Goal: Communication & Community: Answer question/provide support

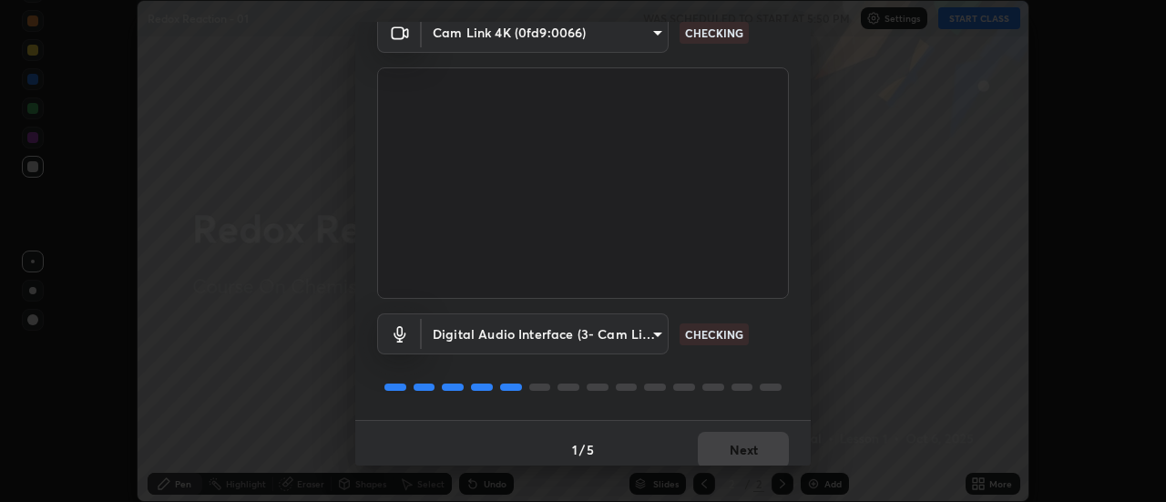
scroll to position [96, 0]
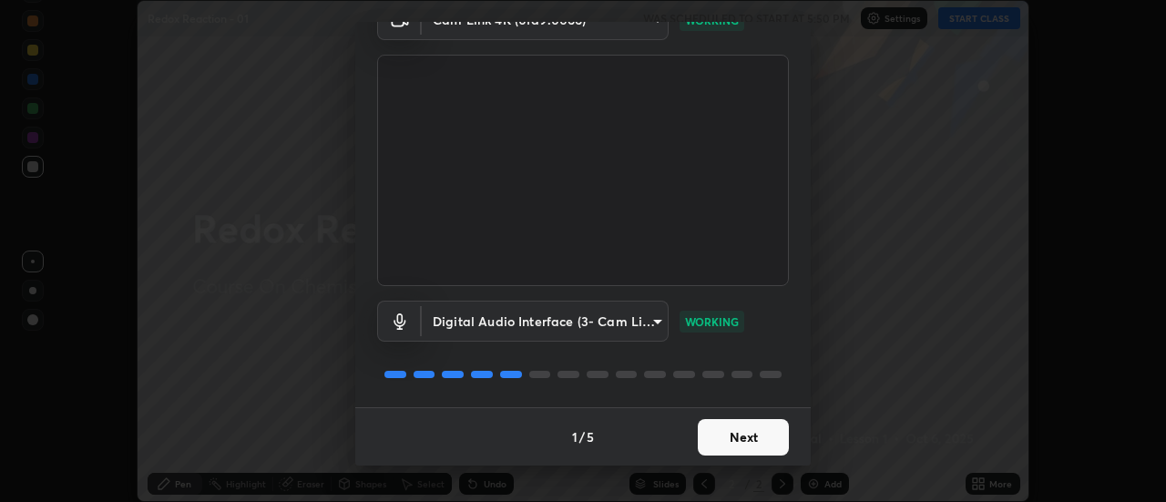
click at [754, 433] on button "Next" at bounding box center [743, 437] width 91 height 36
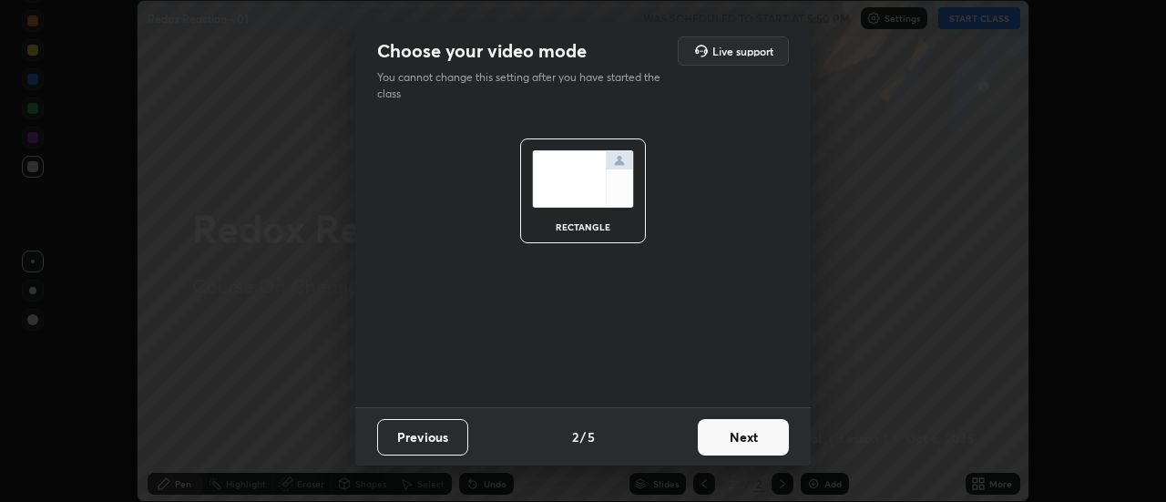
scroll to position [0, 0]
click at [756, 437] on button "Next" at bounding box center [743, 437] width 91 height 36
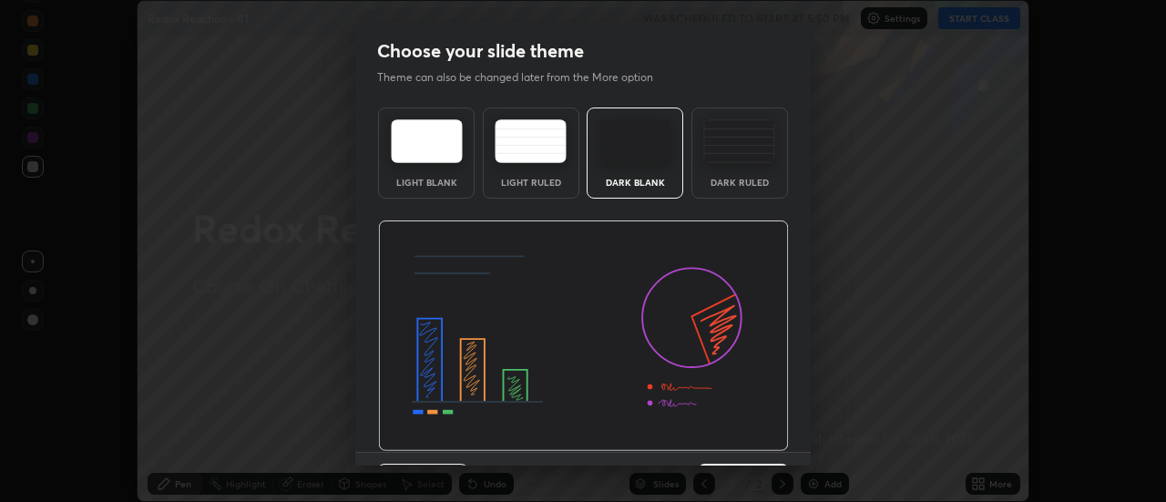
click at [760, 438] on img at bounding box center [583, 336] width 411 height 231
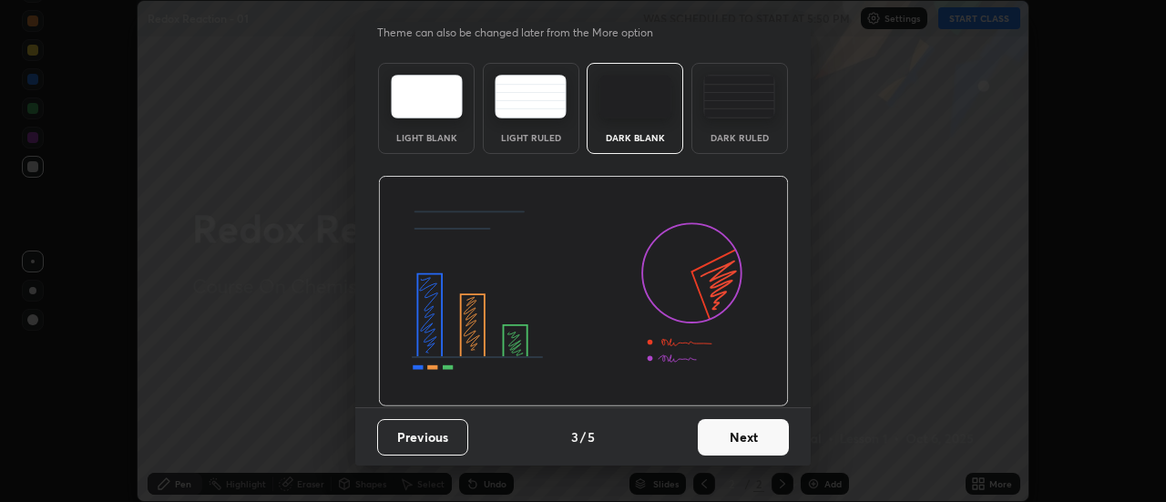
click at [765, 444] on button "Next" at bounding box center [743, 437] width 91 height 36
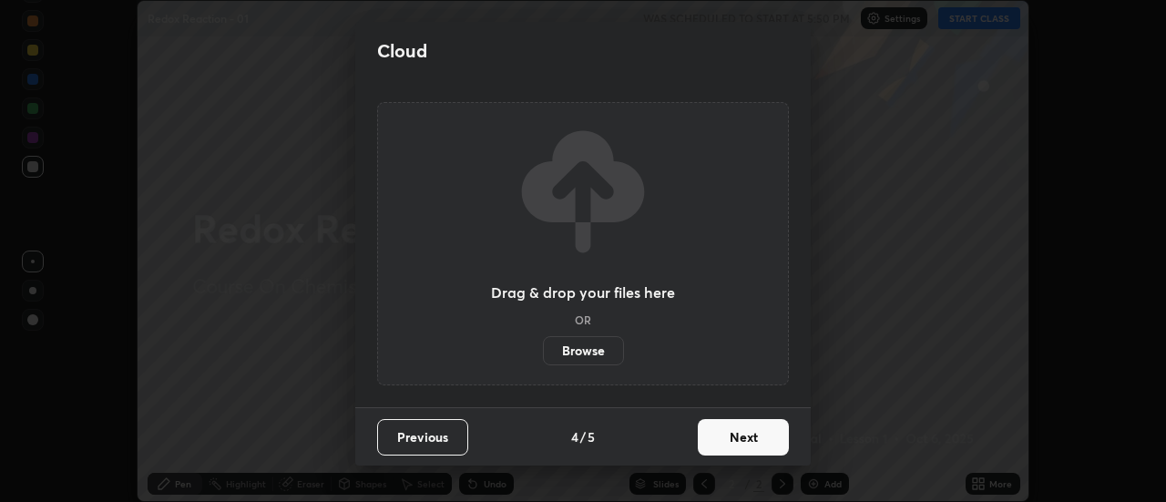
click at [767, 443] on button "Next" at bounding box center [743, 437] width 91 height 36
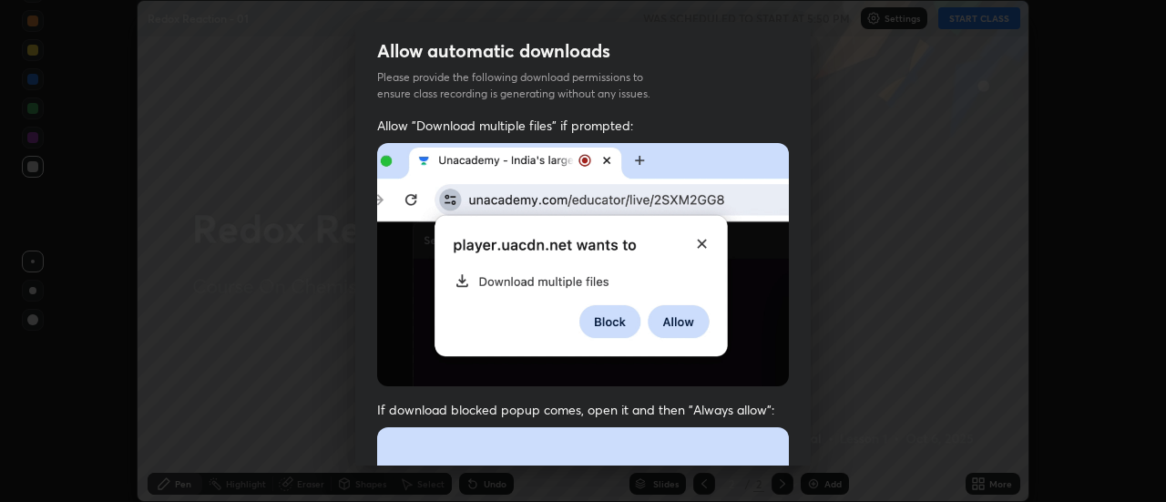
scroll to position [27, 0]
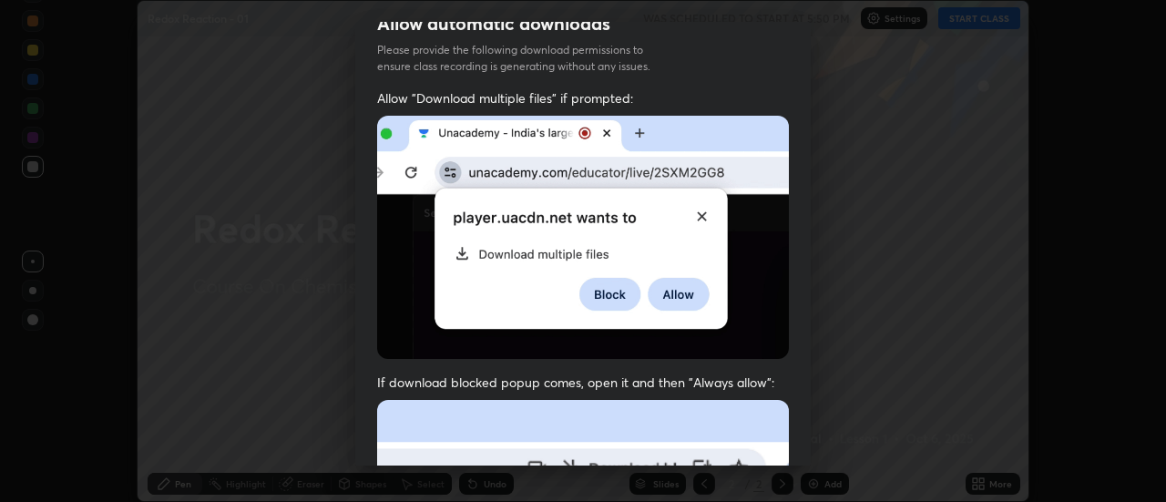
click at [767, 374] on span "If download blocked popup comes, open it and then "Always allow":" at bounding box center [583, 382] width 412 height 17
click at [766, 354] on img at bounding box center [583, 237] width 412 height 243
click at [771, 367] on div "Allow "Download multiple files" if prompted: If download blocked popup comes, o…" at bounding box center [583, 472] width 456 height 767
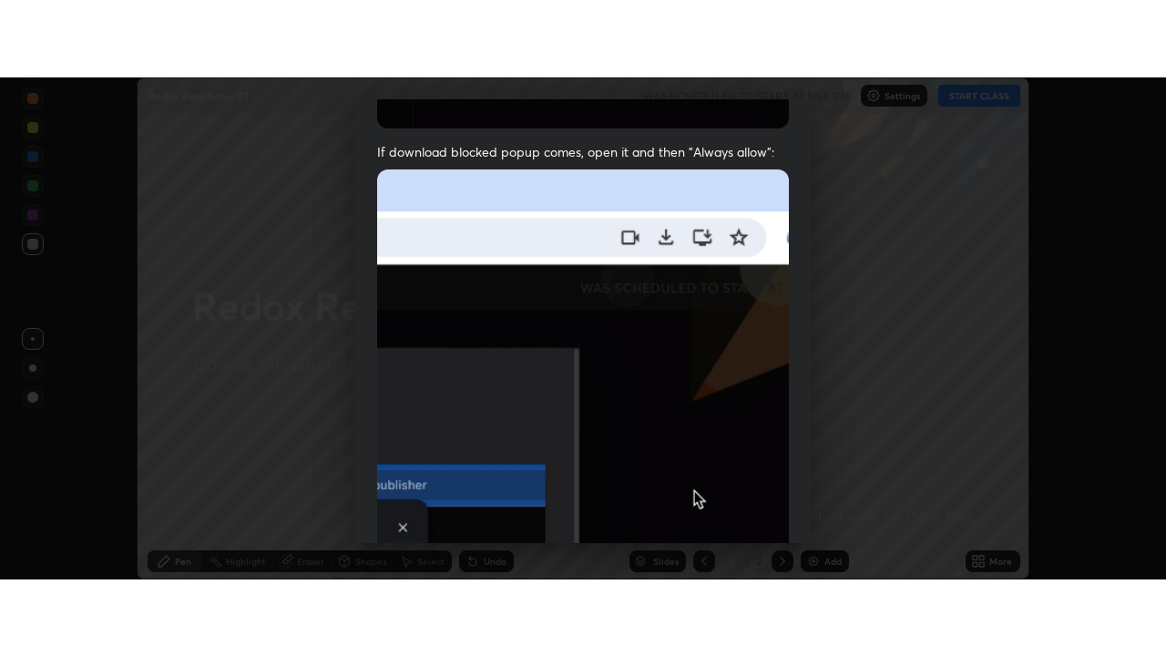
scroll to position [467, 0]
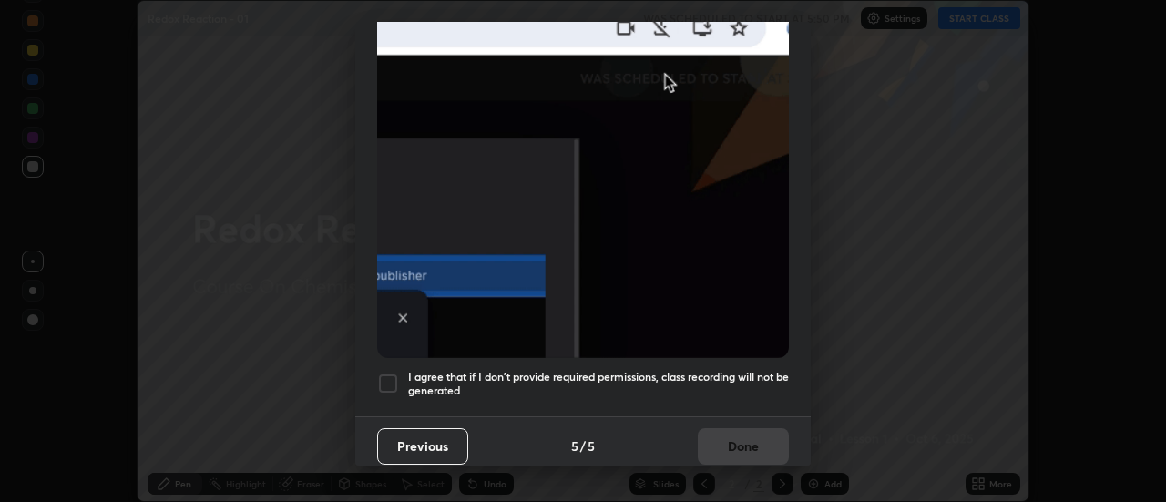
click at [767, 431] on div "Previous 5 / 5 Done" at bounding box center [583, 445] width 456 height 58
click at [778, 385] on h5 "I agree that if I don't provide required permissions, class recording will not …" at bounding box center [598, 384] width 381 height 28
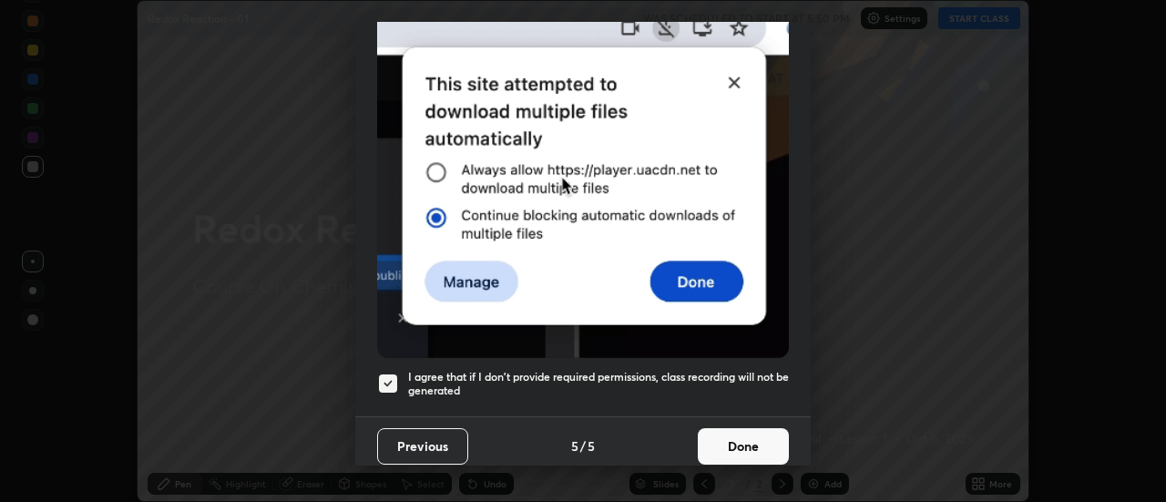
click at [762, 437] on button "Done" at bounding box center [743, 446] width 91 height 36
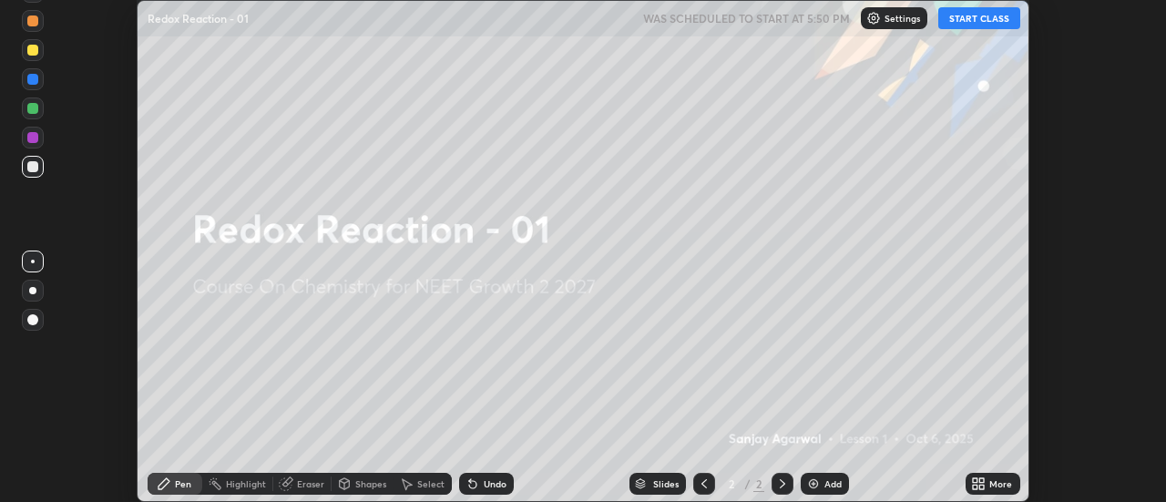
click at [995, 480] on div "More" at bounding box center [1001, 483] width 23 height 9
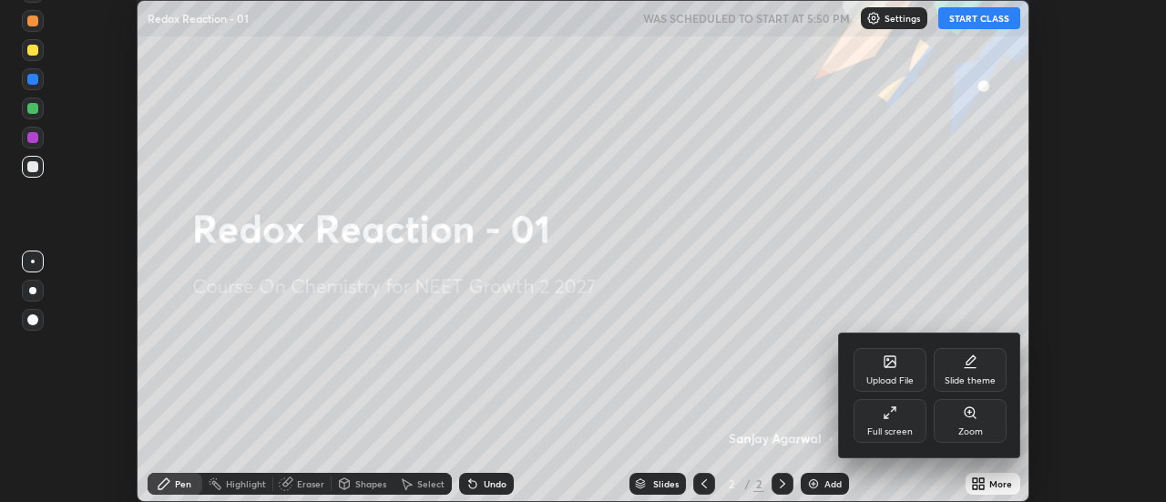
click at [901, 424] on div "Full screen" at bounding box center [890, 421] width 73 height 44
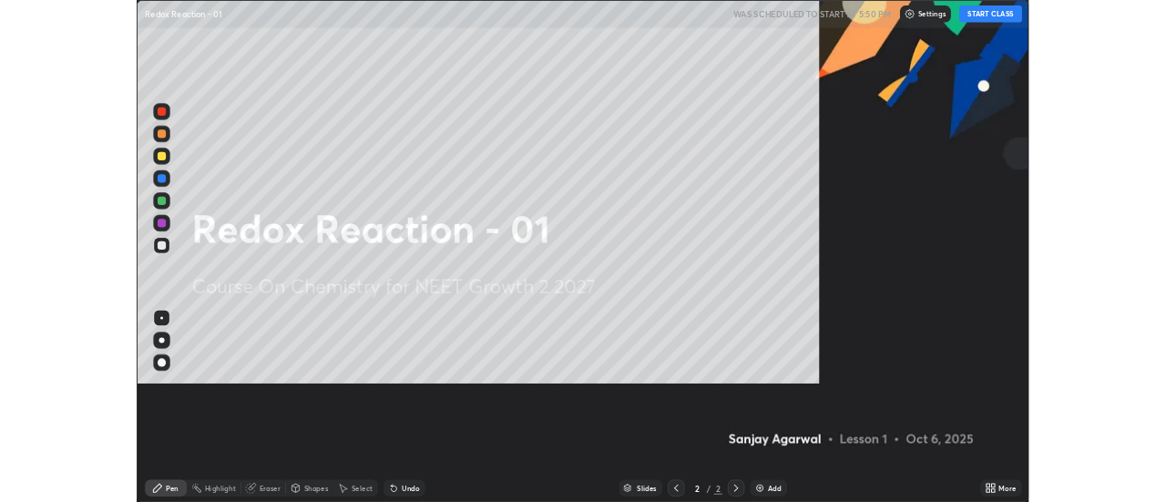
scroll to position [656, 1166]
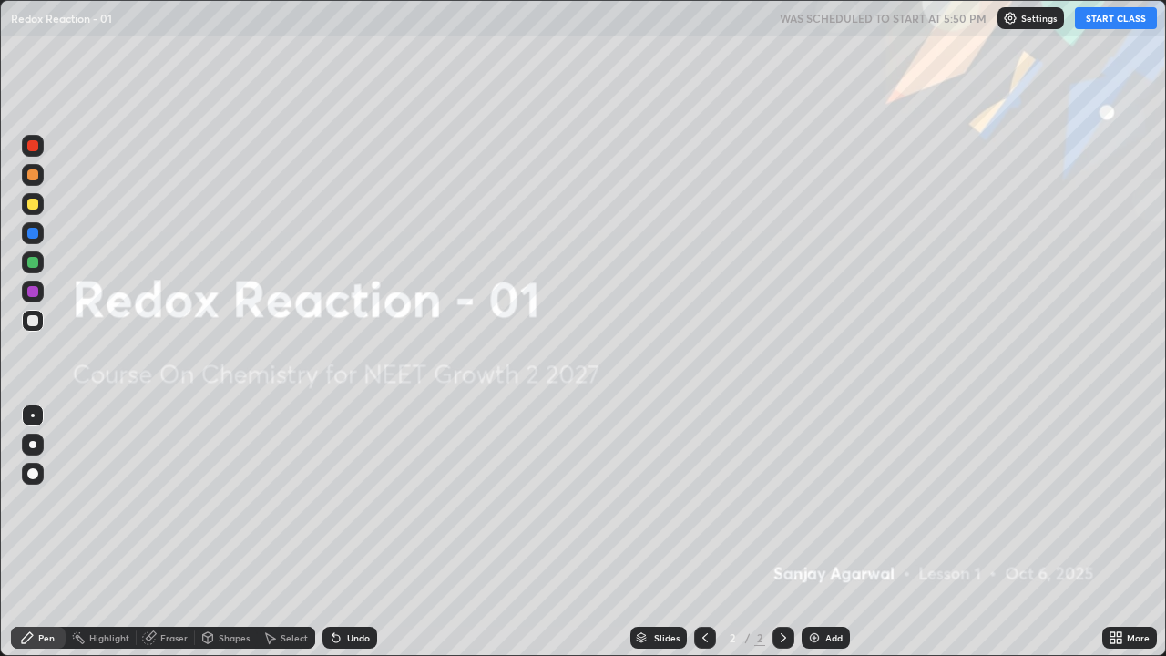
click at [1108, 18] on button "START CLASS" at bounding box center [1116, 18] width 82 height 22
click at [817, 501] on img at bounding box center [814, 638] width 15 height 15
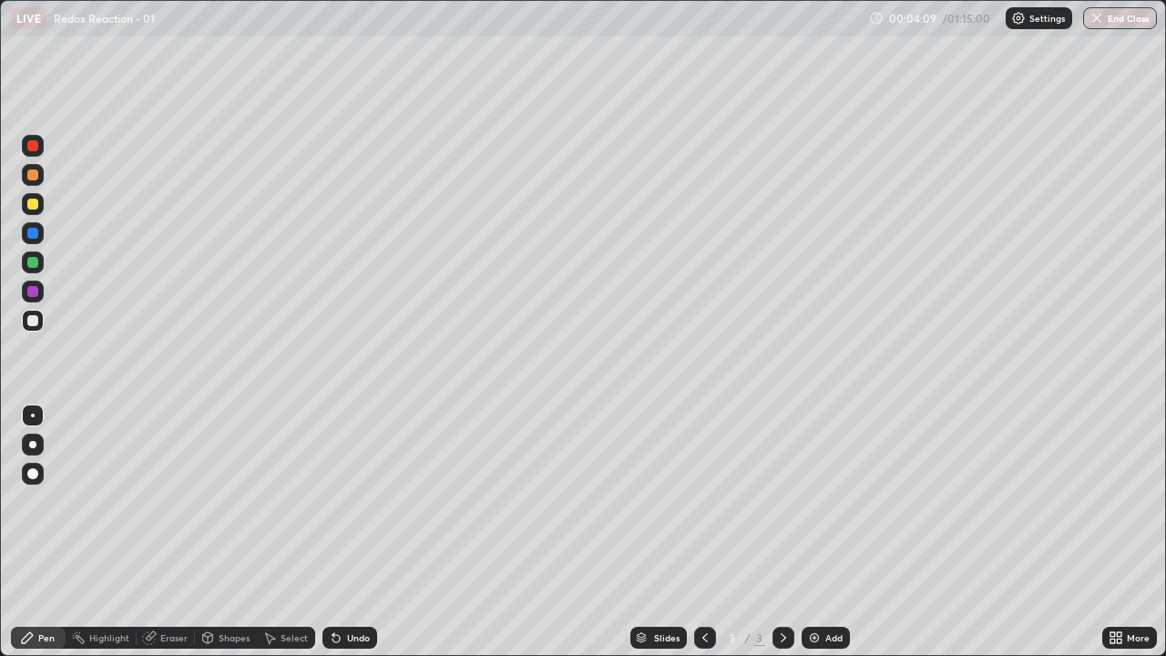
click at [32, 205] on div at bounding box center [32, 204] width 11 height 11
click at [33, 444] on div at bounding box center [32, 444] width 7 height 7
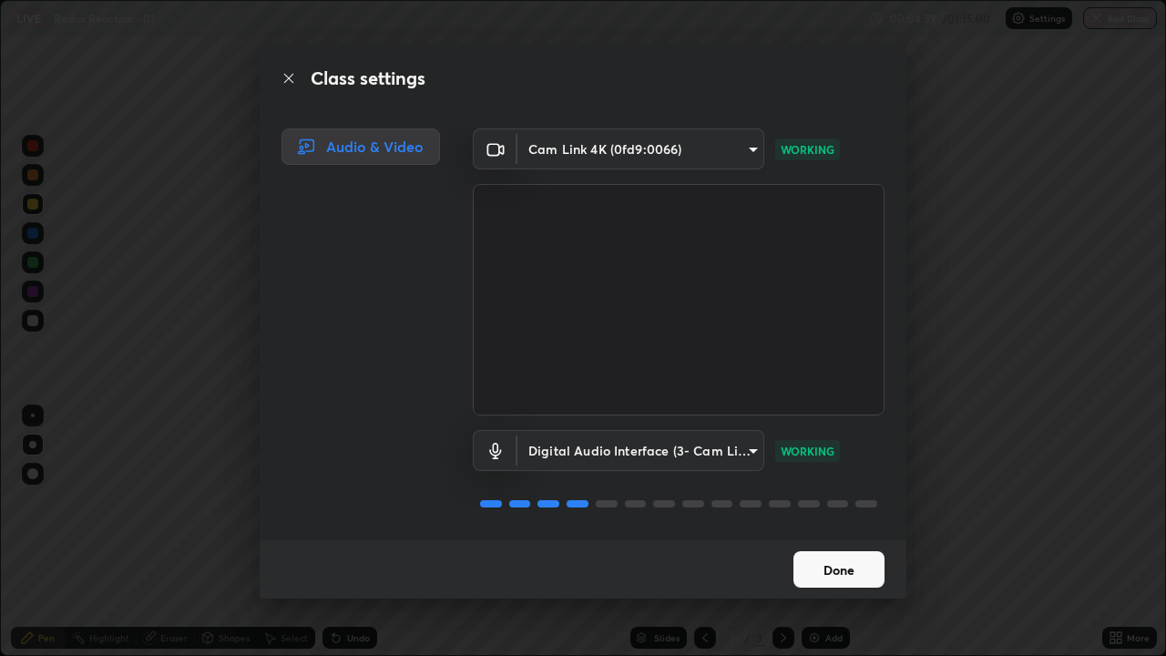
click at [817, 501] on button "Done" at bounding box center [839, 569] width 91 height 36
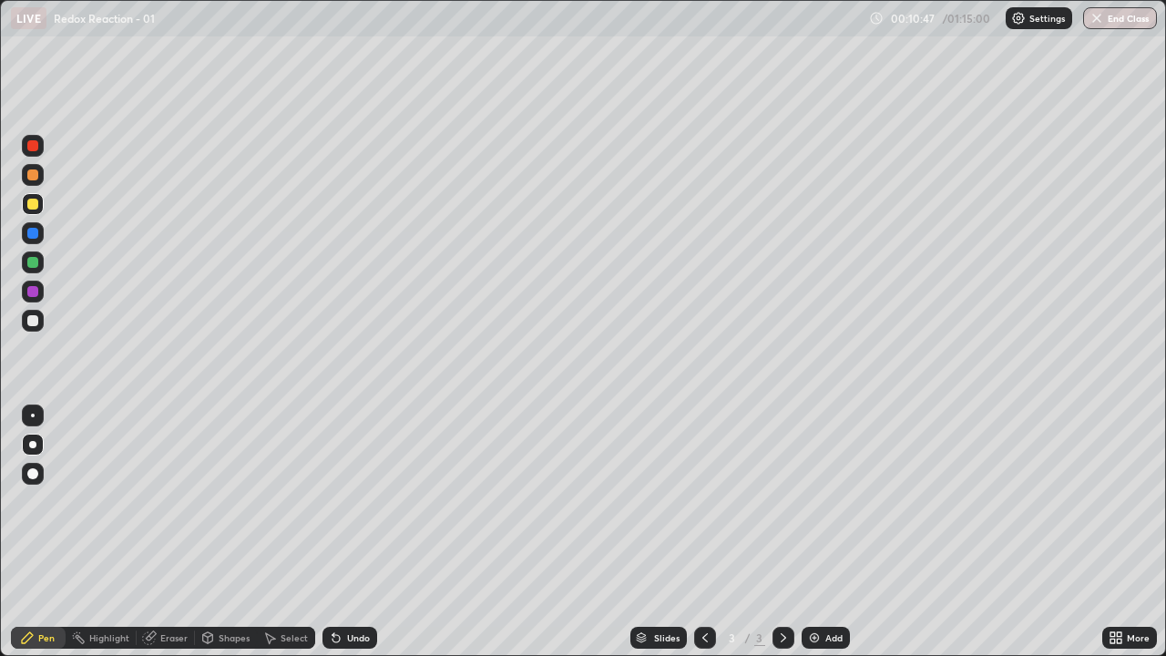
click at [31, 318] on div at bounding box center [32, 320] width 11 height 11
click at [32, 204] on div at bounding box center [32, 204] width 11 height 11
click at [34, 318] on div at bounding box center [32, 320] width 11 height 11
click at [811, 501] on img at bounding box center [814, 638] width 15 height 15
click at [33, 205] on div at bounding box center [32, 204] width 11 height 11
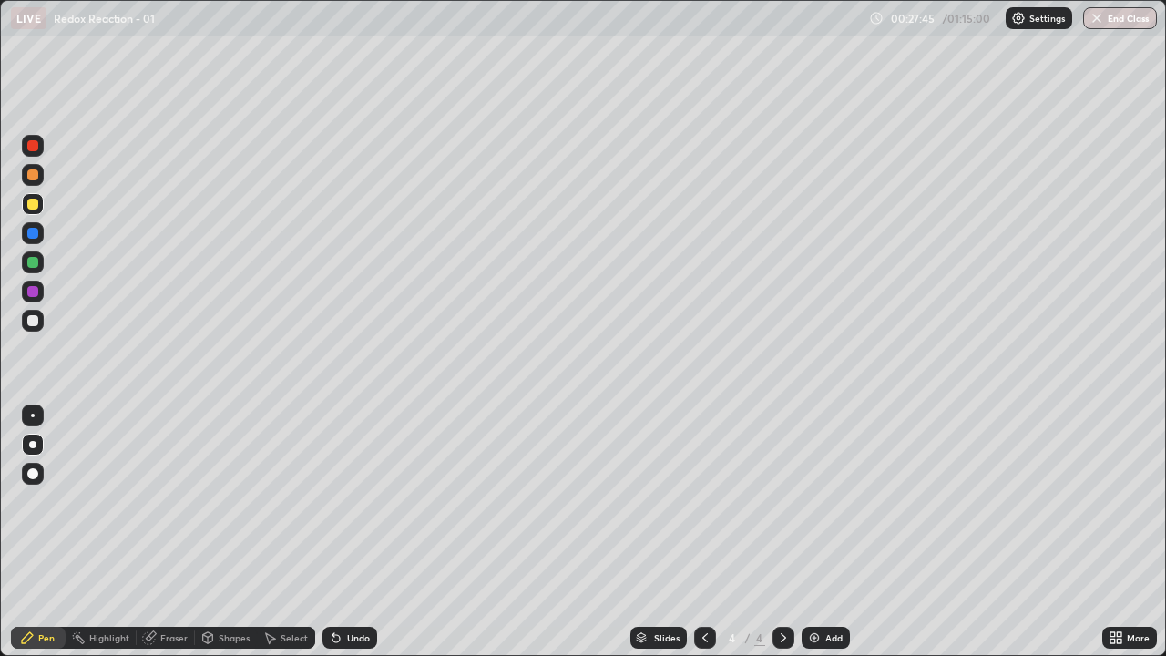
click at [34, 321] on div at bounding box center [32, 320] width 11 height 11
click at [356, 501] on div "Undo" at bounding box center [350, 638] width 55 height 22
click at [355, 501] on div "Undo" at bounding box center [350, 638] width 55 height 22
click at [30, 208] on div at bounding box center [32, 204] width 11 height 11
click at [28, 266] on div at bounding box center [32, 262] width 11 height 11
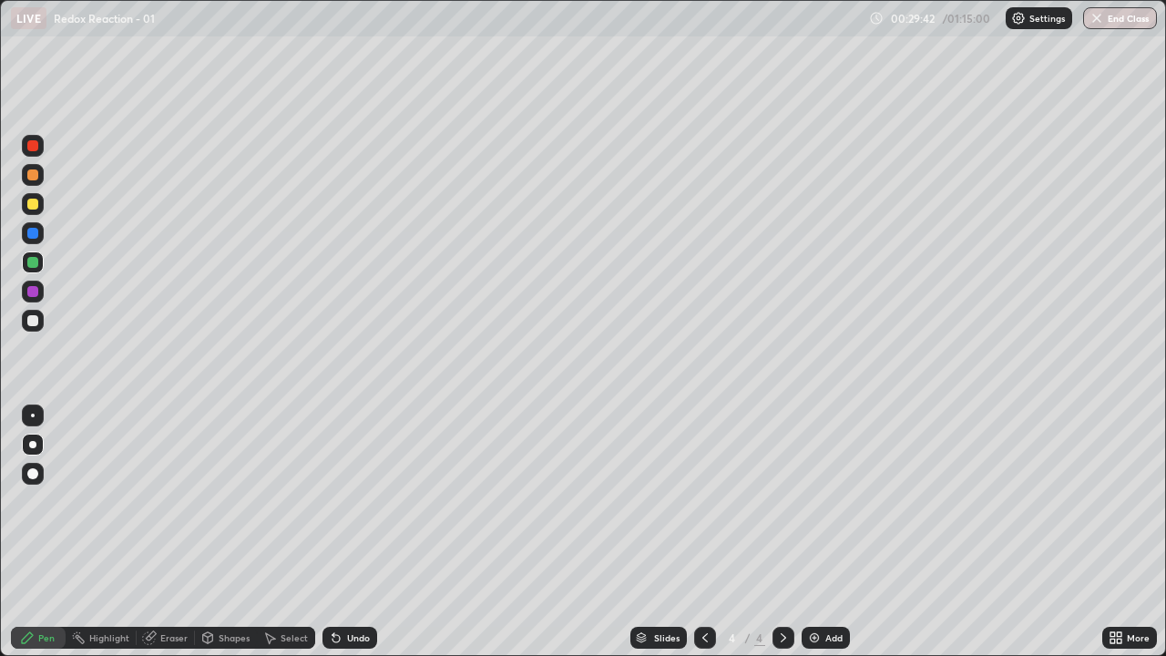
click at [33, 322] on div at bounding box center [32, 320] width 11 height 11
click at [33, 207] on div at bounding box center [32, 204] width 11 height 11
click at [33, 262] on div at bounding box center [32, 262] width 11 height 11
click at [32, 205] on div at bounding box center [32, 204] width 11 height 11
click at [36, 323] on div at bounding box center [32, 320] width 11 height 11
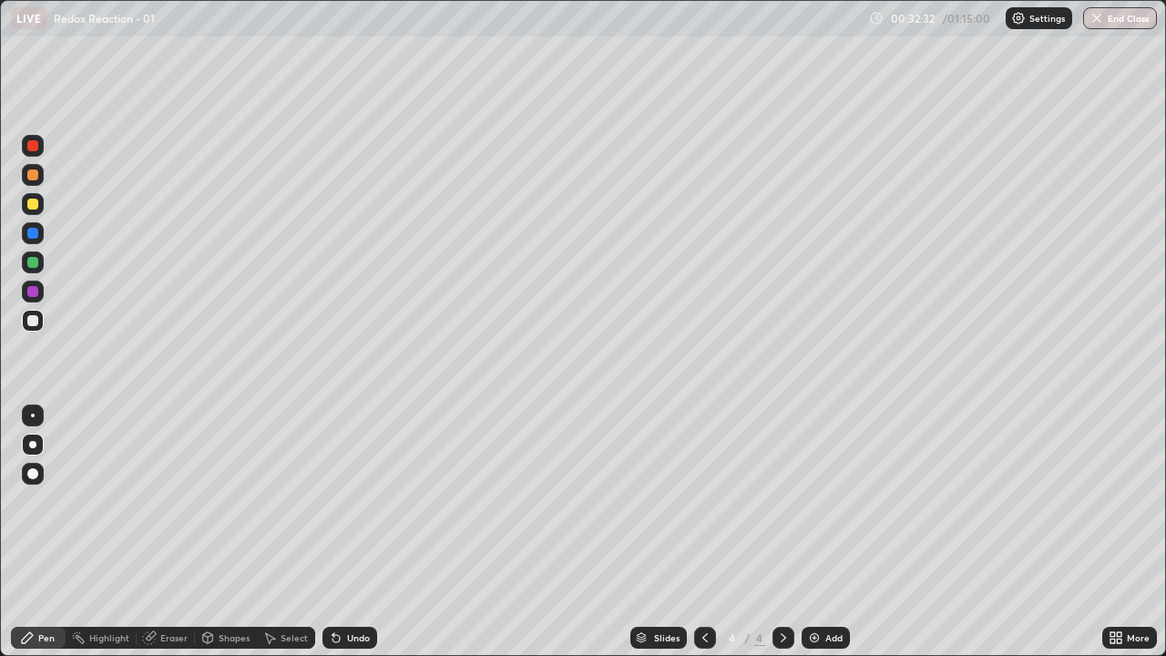
click at [38, 255] on div at bounding box center [33, 263] width 22 height 22
click at [357, 501] on div "Undo" at bounding box center [358, 637] width 23 height 9
click at [36, 324] on div at bounding box center [32, 320] width 11 height 11
click at [41, 201] on div at bounding box center [33, 204] width 22 height 22
click at [355, 501] on div "Undo" at bounding box center [358, 637] width 23 height 9
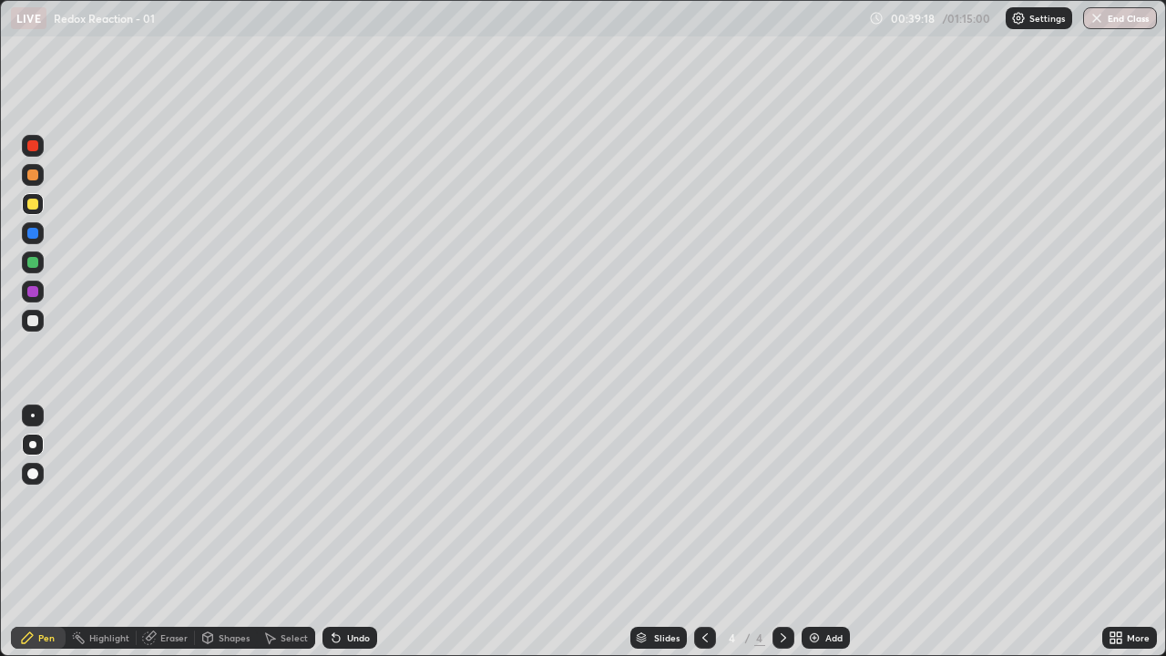
click at [357, 501] on div "Undo" at bounding box center [358, 637] width 23 height 9
click at [31, 324] on div at bounding box center [32, 320] width 11 height 11
click at [990, 501] on div "Slides 4 / 4 Add" at bounding box center [739, 638] width 725 height 36
click at [995, 501] on div "Slides 4 / 4 Add" at bounding box center [739, 638] width 725 height 36
click at [993, 501] on div "Slides 4 / 4 Add" at bounding box center [739, 638] width 725 height 36
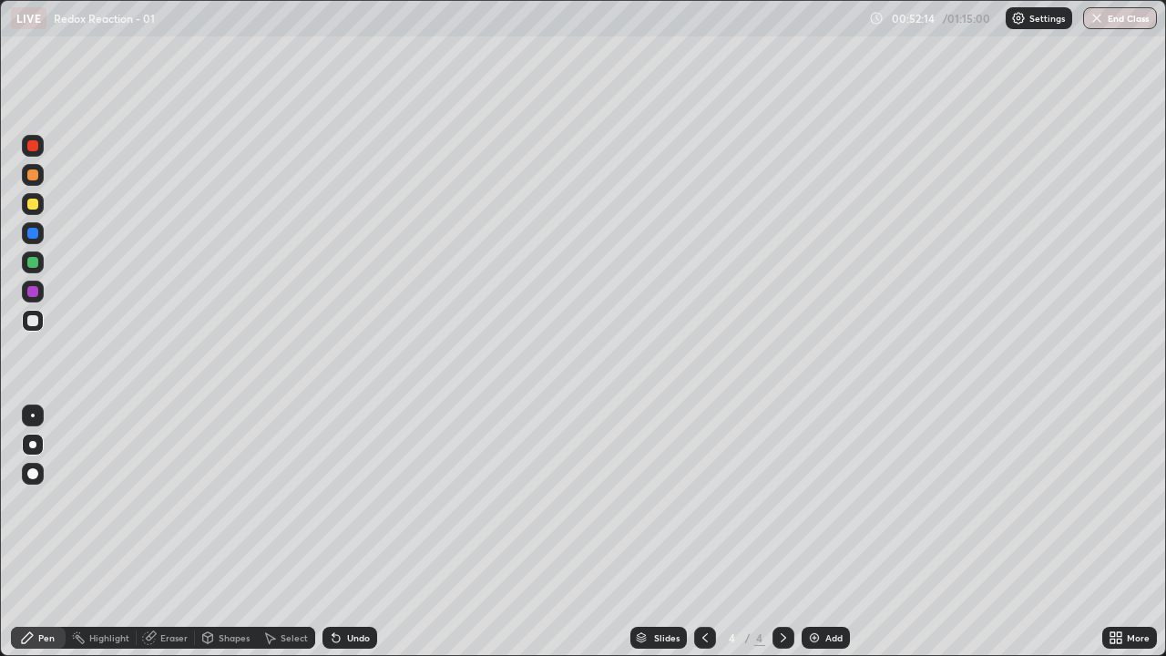
click at [823, 501] on div "Add" at bounding box center [826, 638] width 48 height 22
click at [702, 501] on icon at bounding box center [705, 638] width 15 height 15
click at [776, 501] on icon at bounding box center [783, 638] width 15 height 15
click at [36, 214] on div at bounding box center [33, 204] width 22 height 22
click at [704, 501] on icon at bounding box center [705, 638] width 15 height 15
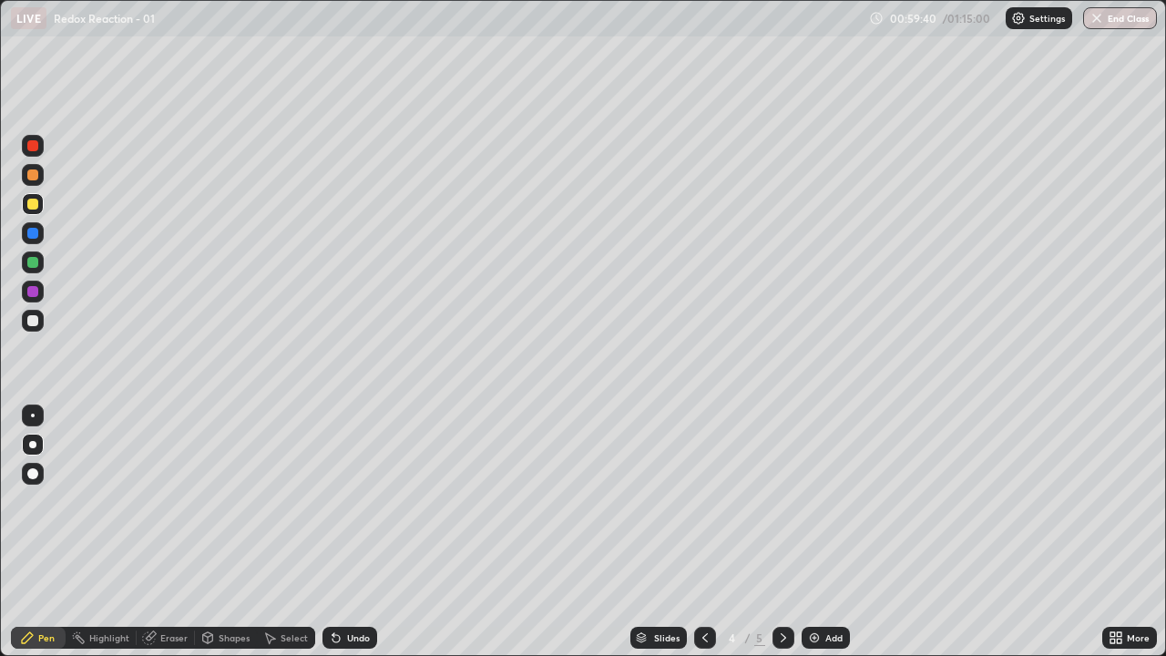
click at [779, 501] on icon at bounding box center [783, 638] width 15 height 15
click at [349, 501] on div "Undo" at bounding box center [358, 637] width 23 height 9
click at [349, 501] on div "Undo" at bounding box center [350, 638] width 55 height 22
click at [32, 325] on div at bounding box center [32, 320] width 11 height 11
click at [31, 266] on div at bounding box center [32, 262] width 11 height 11
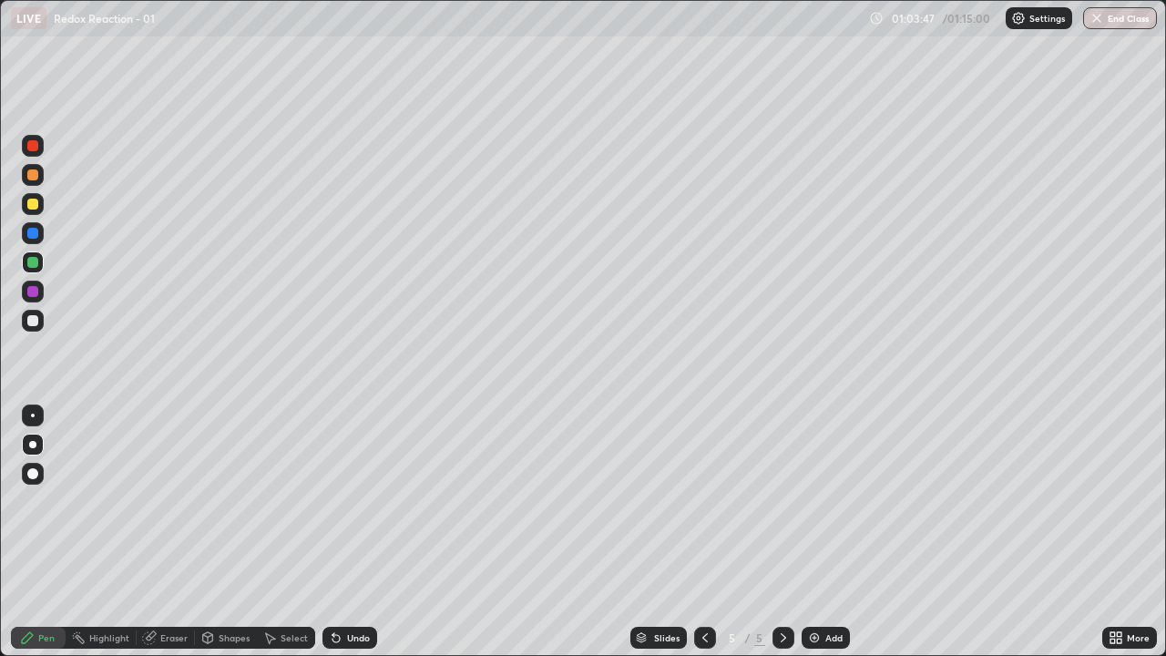
click at [167, 501] on div "Eraser" at bounding box center [166, 638] width 58 height 22
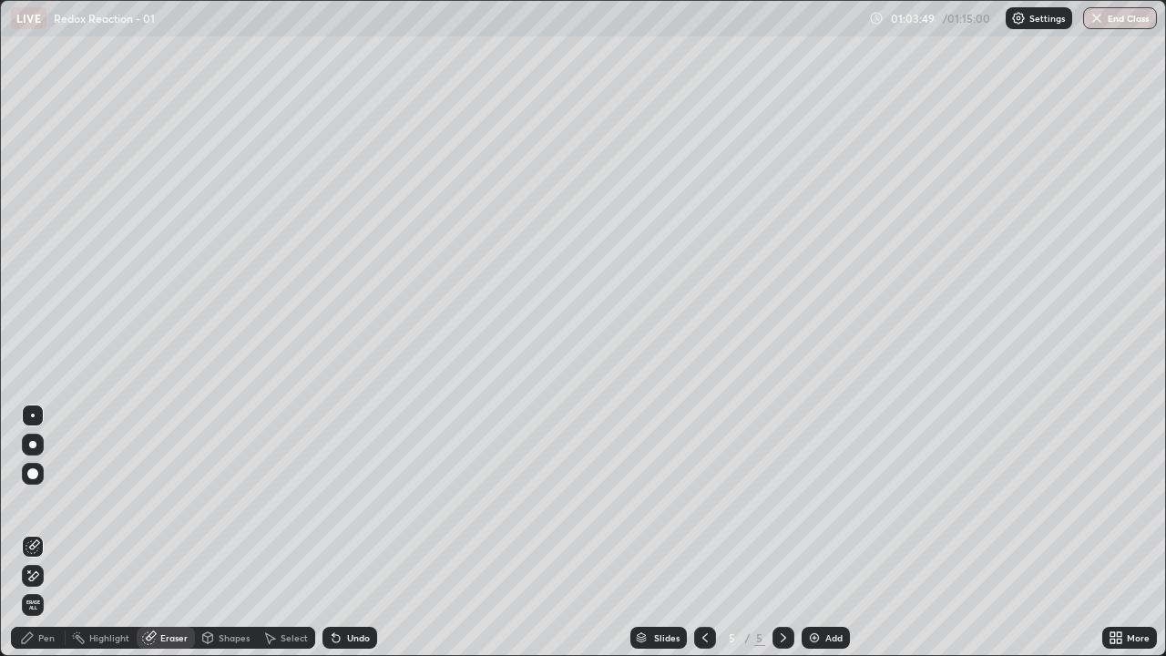
click at [51, 501] on div "Pen" at bounding box center [46, 637] width 16 height 9
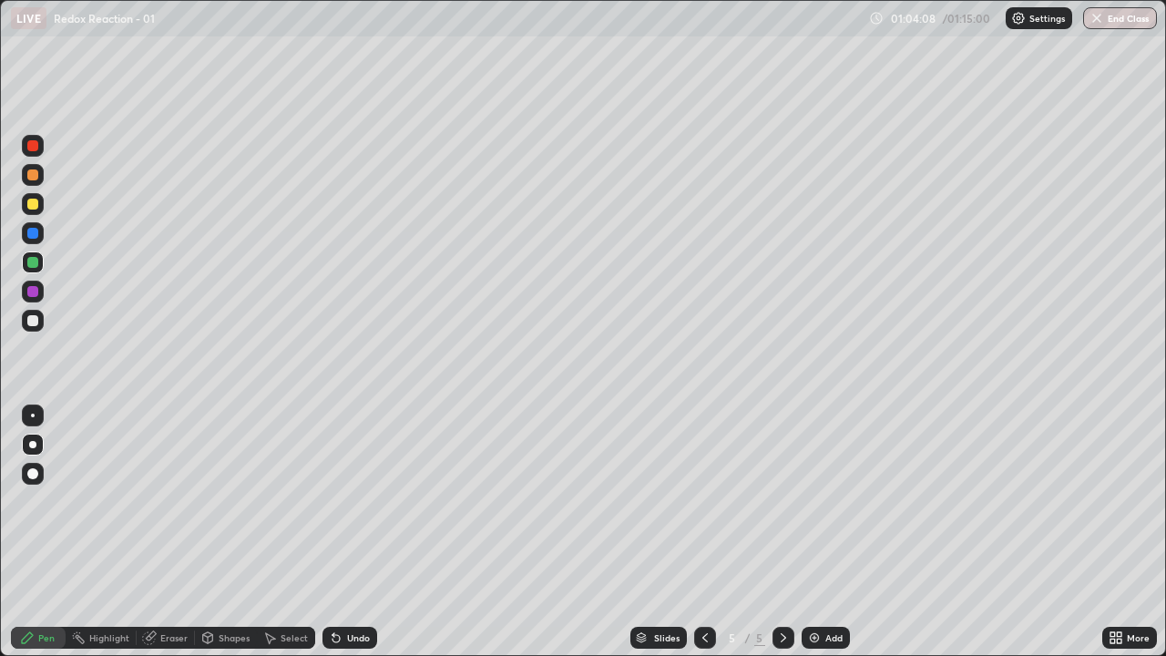
click at [31, 321] on div at bounding box center [32, 320] width 11 height 11
click at [40, 206] on div at bounding box center [33, 204] width 22 height 22
click at [360, 501] on div "Undo" at bounding box center [358, 637] width 23 height 9
click at [354, 501] on div "Undo" at bounding box center [358, 637] width 23 height 9
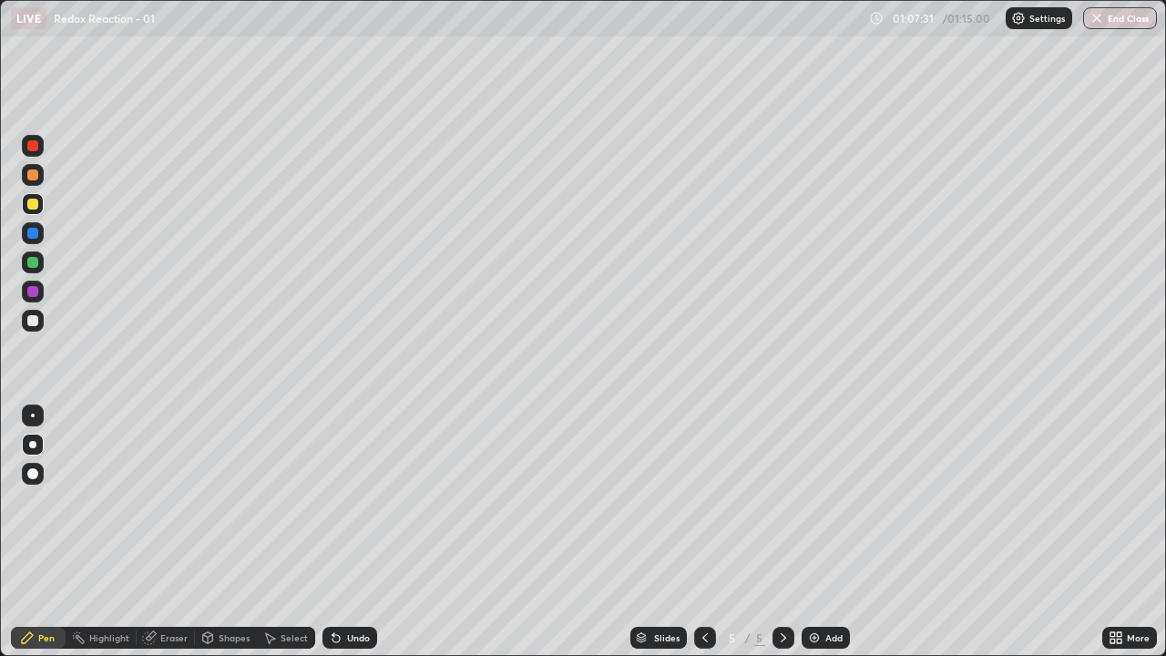
click at [354, 501] on div "Undo" at bounding box center [358, 637] width 23 height 9
click at [355, 501] on div "Undo" at bounding box center [358, 637] width 23 height 9
click at [1110, 19] on button "End Class" at bounding box center [1121, 18] width 74 height 22
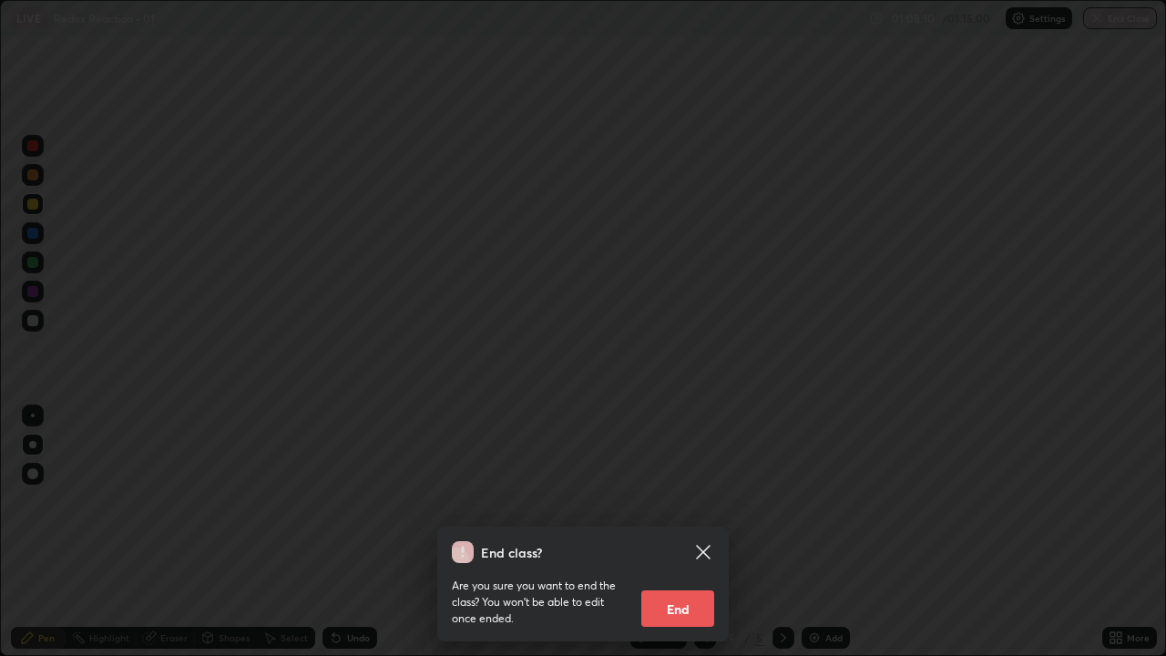
click at [698, 501] on button "End" at bounding box center [678, 609] width 73 height 36
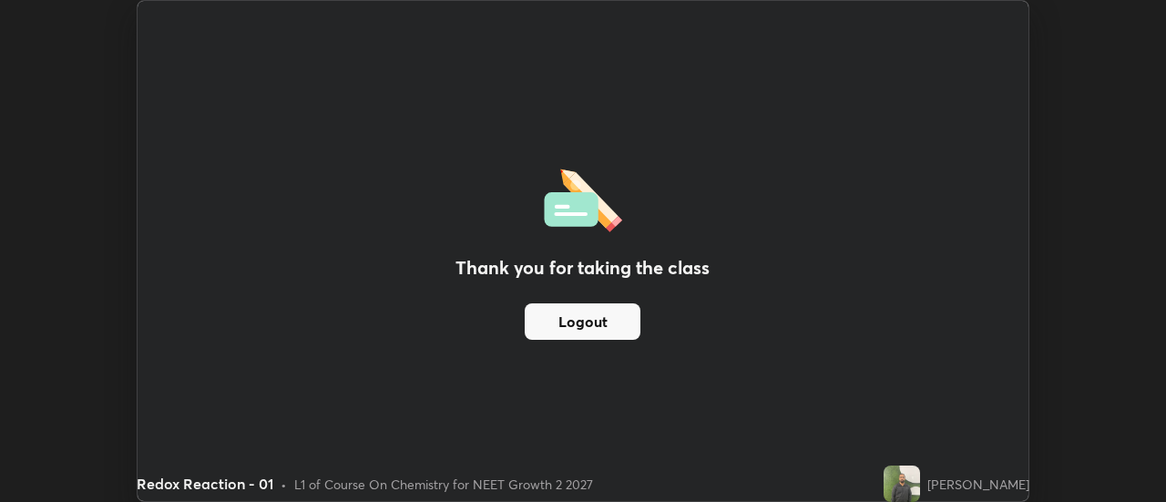
scroll to position [90628, 89964]
